Goal: Task Accomplishment & Management: Manage account settings

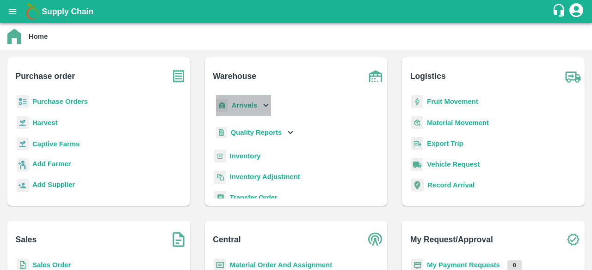
click at [270, 103] on icon at bounding box center [266, 105] width 10 height 10
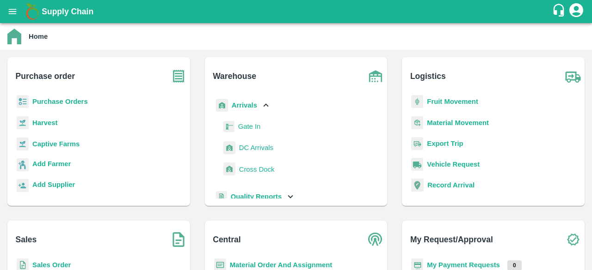
click at [244, 155] on link "DC Arrivals" at bounding box center [256, 148] width 34 height 14
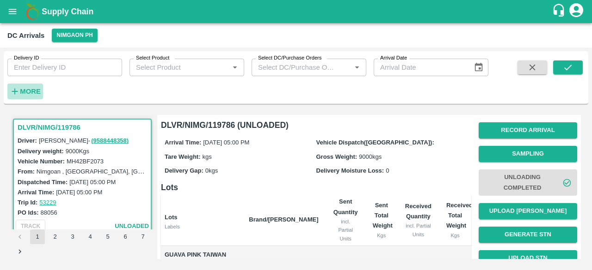
click at [31, 90] on strong "More" at bounding box center [30, 91] width 21 height 7
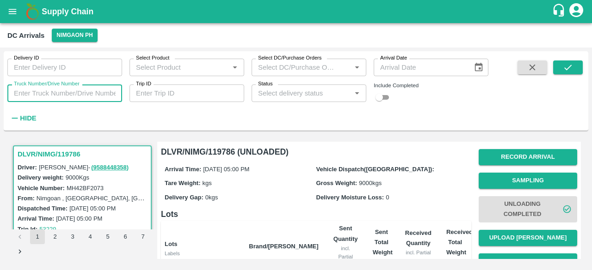
click at [36, 89] on input "Truck Number/Drive Number" at bounding box center [64, 94] width 115 height 18
type input "0046"
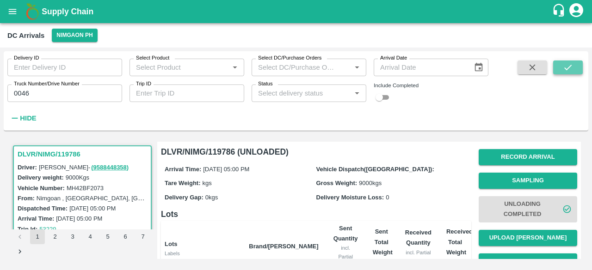
click at [568, 66] on icon "submit" at bounding box center [567, 67] width 10 height 10
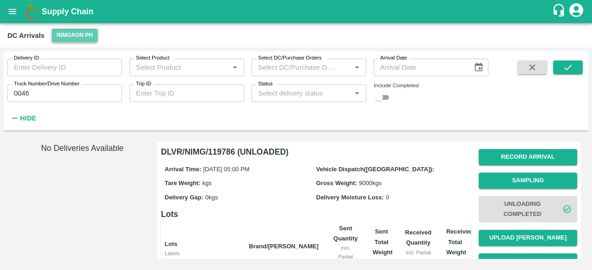
click at [78, 37] on button "Nimgaon PH" at bounding box center [74, 35] width 45 height 13
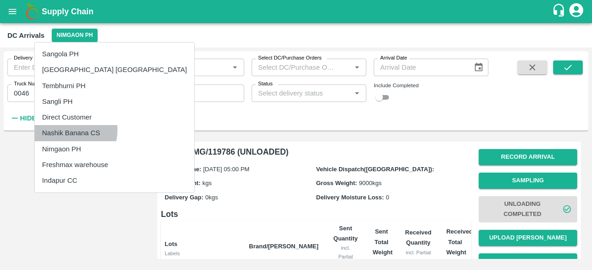
click at [70, 130] on li "Nashik Banana CS" at bounding box center [114, 133] width 159 height 16
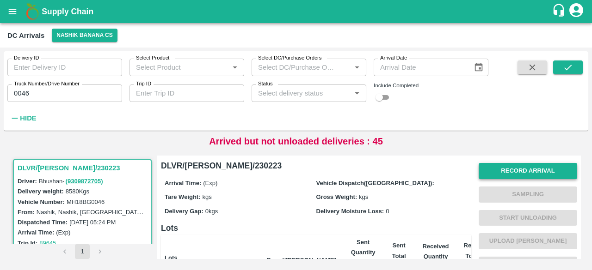
click at [536, 171] on button "Record Arrival" at bounding box center [527, 171] width 98 height 16
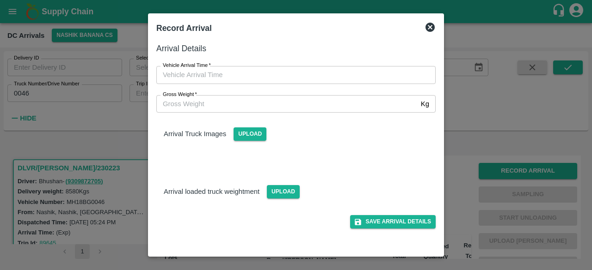
type input "DD/MM/YYYY hh:mm aa"
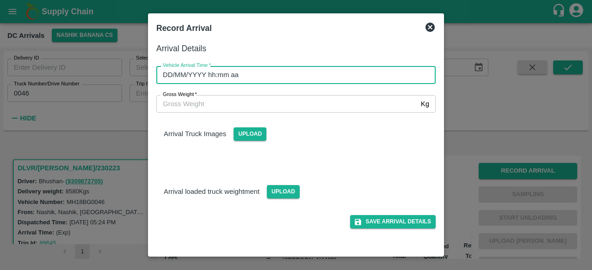
click at [315, 68] on input "DD/MM/YYYY hh:mm aa" at bounding box center [292, 75] width 273 height 18
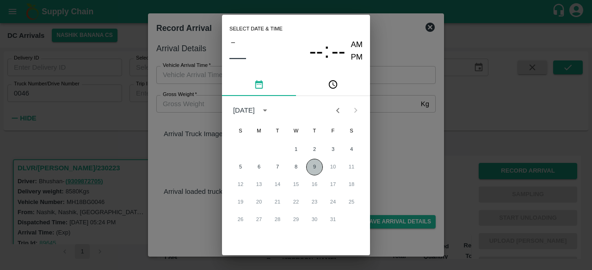
click at [317, 163] on button "9" at bounding box center [314, 167] width 17 height 17
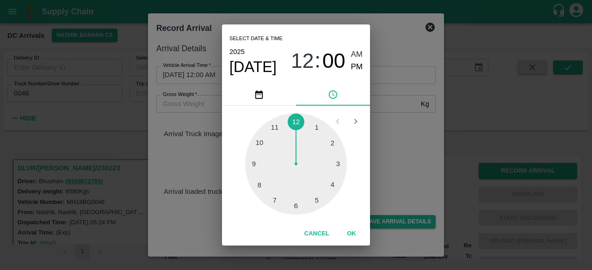
click at [332, 185] on div at bounding box center [296, 164] width 102 height 102
type input "[DATE] 04:00 AM"
click at [380, 169] on div "Select date & time [DATE] 04 : 00 AM PM 05 10 15 20 25 30 35 40 45 50 55 00 Can…" at bounding box center [296, 135] width 592 height 270
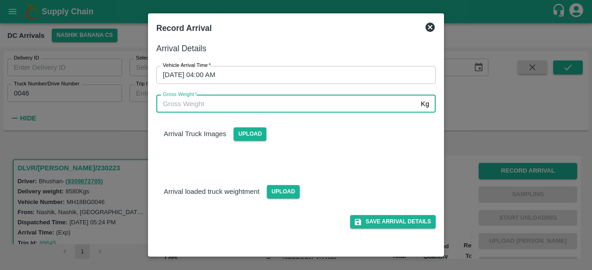
click at [232, 101] on input "Gross Weight   *" at bounding box center [286, 104] width 261 height 18
type input "14955"
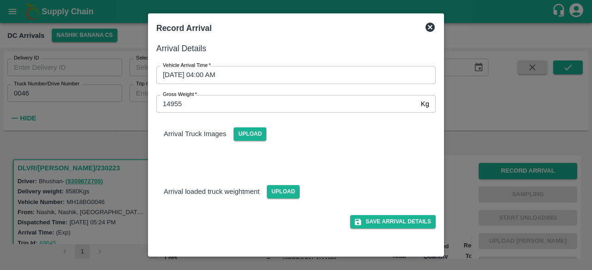
click at [278, 199] on div "Save Arrival Details" at bounding box center [292, 214] width 287 height 30
click at [280, 197] on span "Upload" at bounding box center [283, 191] width 33 height 13
click at [0, 0] on input "Upload" at bounding box center [0, 0] width 0 height 0
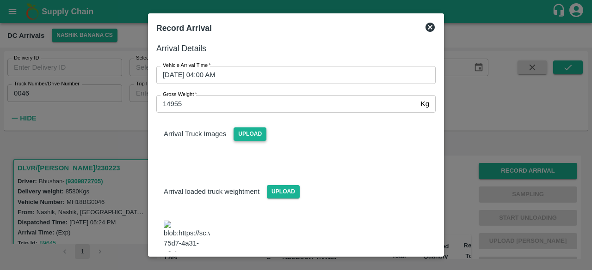
click at [241, 138] on span "Upload" at bounding box center [249, 134] width 33 height 13
click at [0, 0] on input "Upload" at bounding box center [0, 0] width 0 height 0
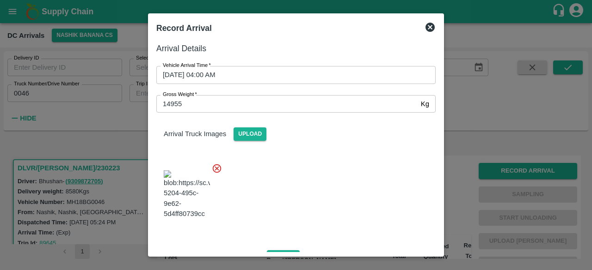
scroll to position [149, 0]
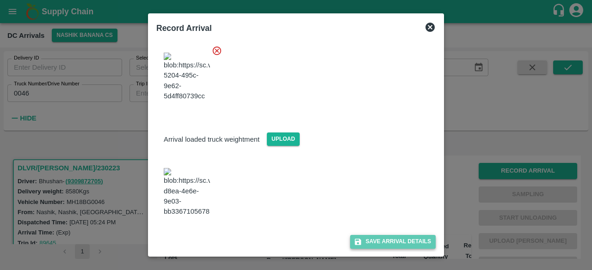
click at [387, 239] on button "Save Arrival Details" at bounding box center [392, 241] width 85 height 13
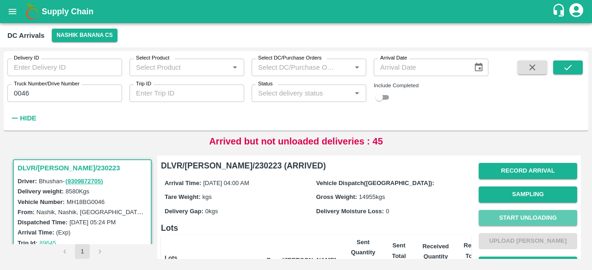
click at [528, 213] on button "Start Unloading" at bounding box center [527, 218] width 98 height 16
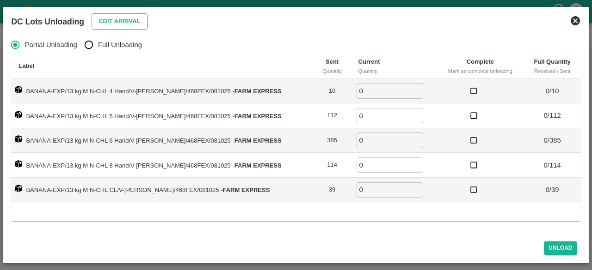
click at [108, 19] on button "Edit Arrival" at bounding box center [120, 21] width 56 height 16
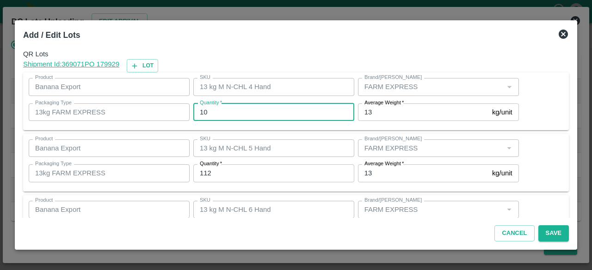
click at [202, 112] on input "10" at bounding box center [273, 113] width 161 height 18
type input "7"
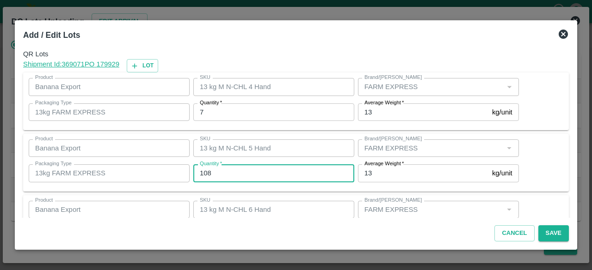
type input "108"
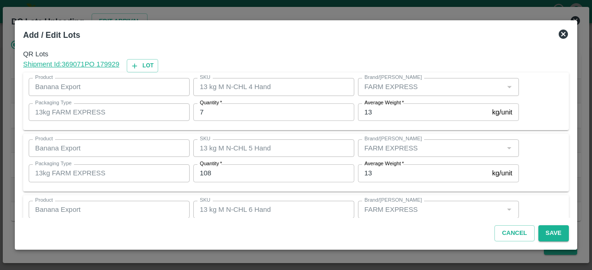
scroll to position [103, 0]
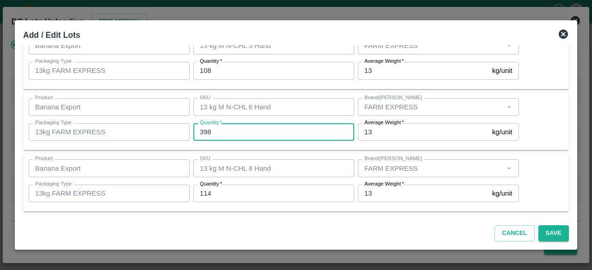
type input "398"
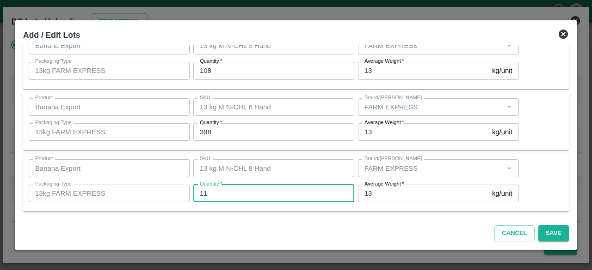
type input "114"
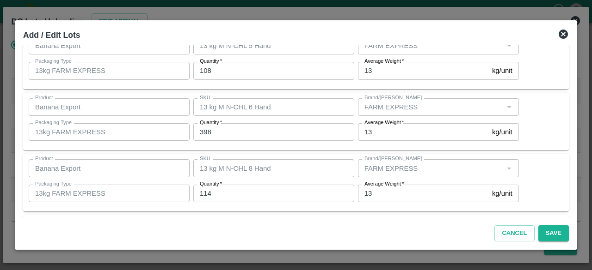
scroll to position [164, 0]
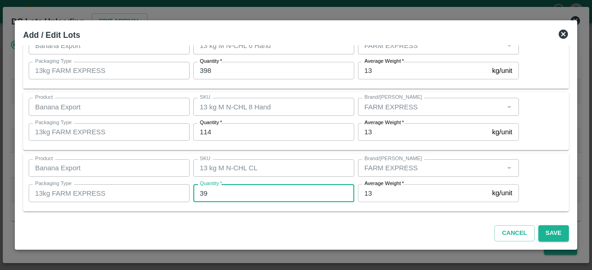
type input "4"
type input "31"
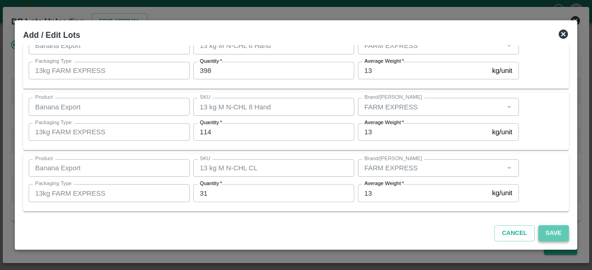
click at [552, 236] on button "Save" at bounding box center [553, 234] width 31 height 16
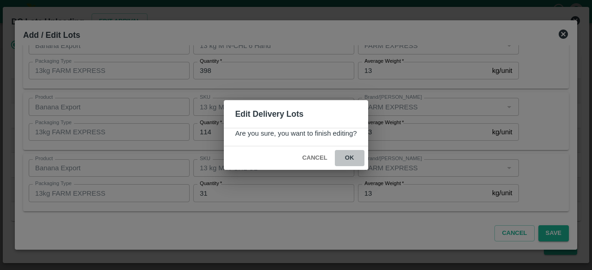
click at [348, 158] on button "ok" at bounding box center [350, 158] width 30 height 16
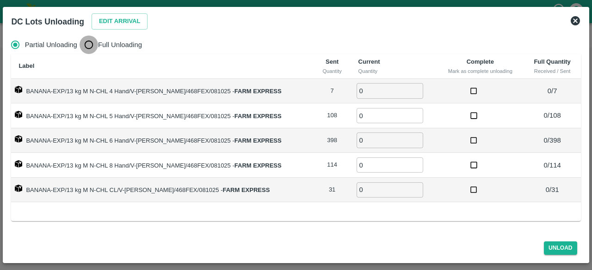
click at [89, 46] on input "Full Unloading" at bounding box center [88, 45] width 18 height 18
radio input "true"
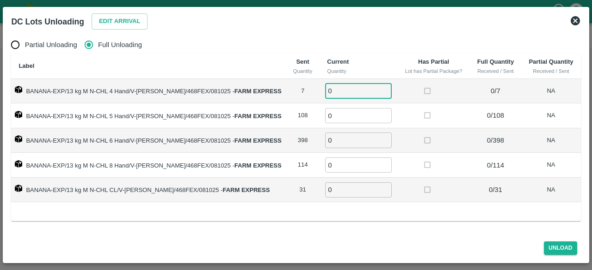
click at [333, 94] on input "0" at bounding box center [358, 90] width 67 height 15
type input "7"
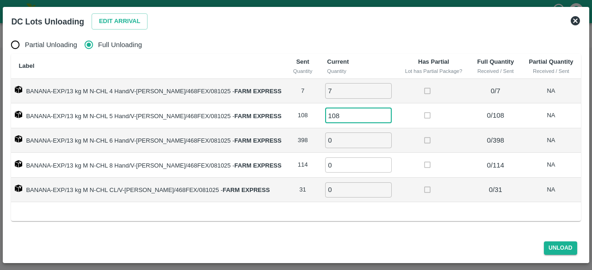
type input "108"
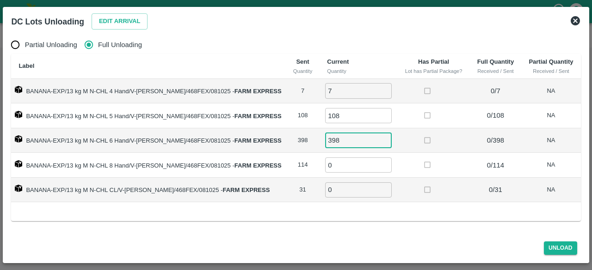
type input "398"
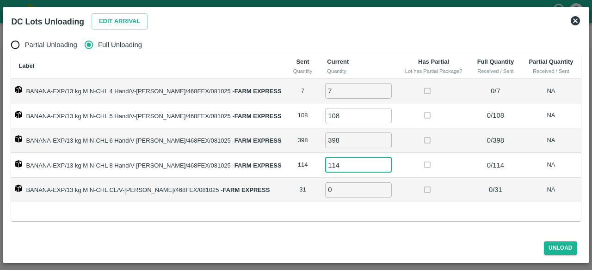
type input "114"
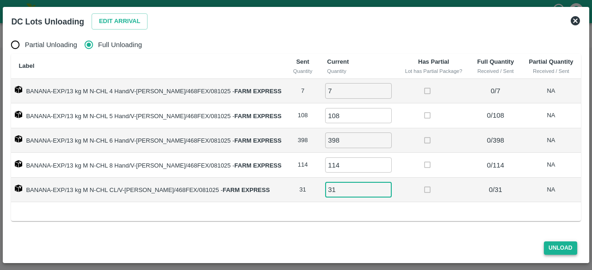
type input "31"
click at [558, 244] on button "Unload" at bounding box center [559, 248] width 33 height 13
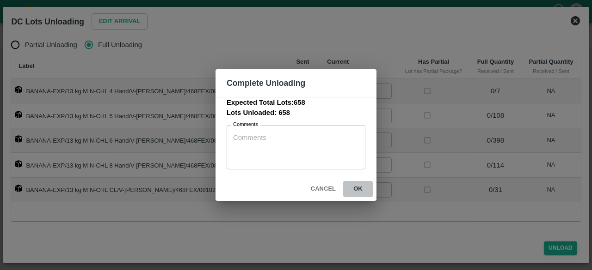
click at [356, 189] on button "ok" at bounding box center [358, 189] width 30 height 16
